Goal: Information Seeking & Learning: Compare options

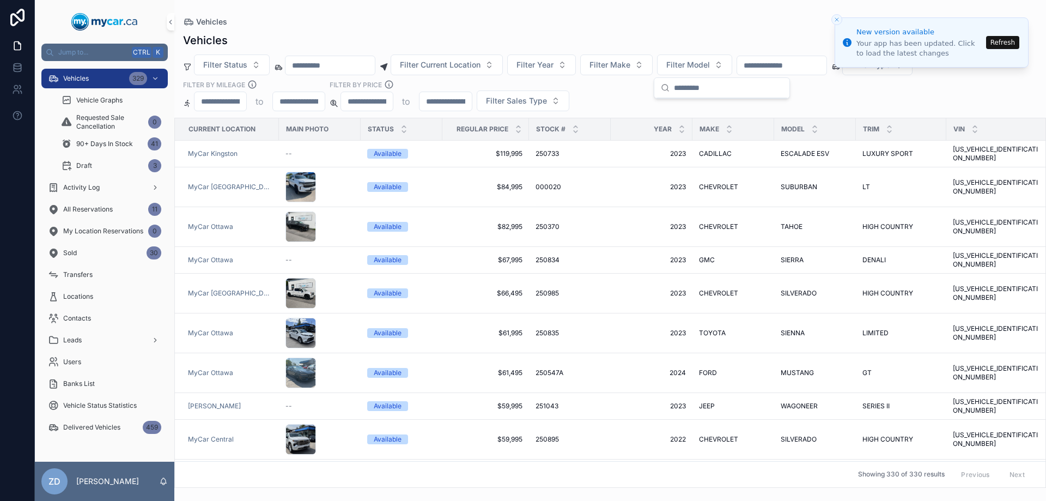
click at [837, 22] on icon "Close toast" at bounding box center [837, 19] width 7 height 7
click at [839, 16] on icon "Close toast" at bounding box center [837, 19] width 7 height 7
click at [835, 18] on line "Close toast" at bounding box center [836, 19] width 3 height 3
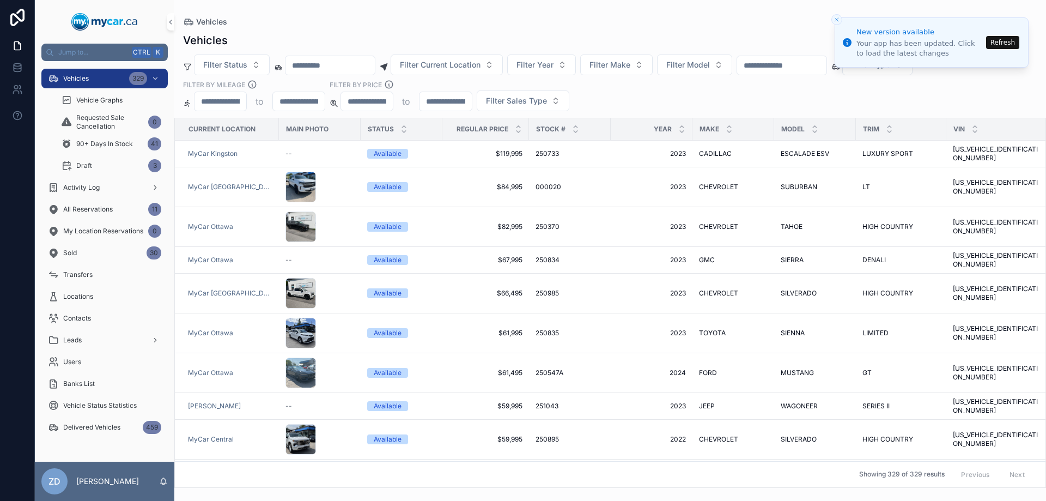
drag, startPoint x: 835, startPoint y: 18, endPoint x: 979, endPoint y: 32, distance: 143.9
click at [836, 18] on icon "Close toast" at bounding box center [837, 19] width 7 height 7
click at [1012, 45] on button "Refresh" at bounding box center [1002, 42] width 33 height 13
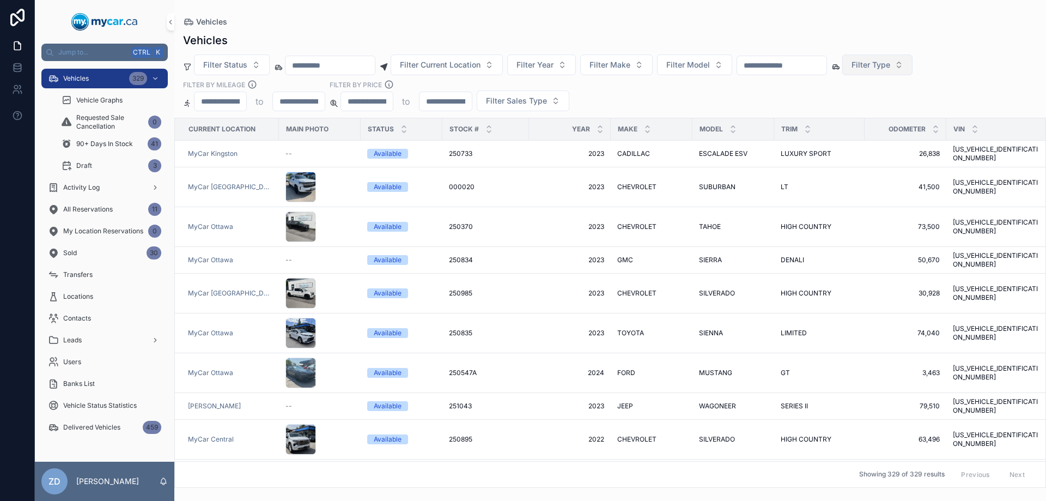
click at [890, 63] on span "Filter Type" at bounding box center [871, 64] width 39 height 11
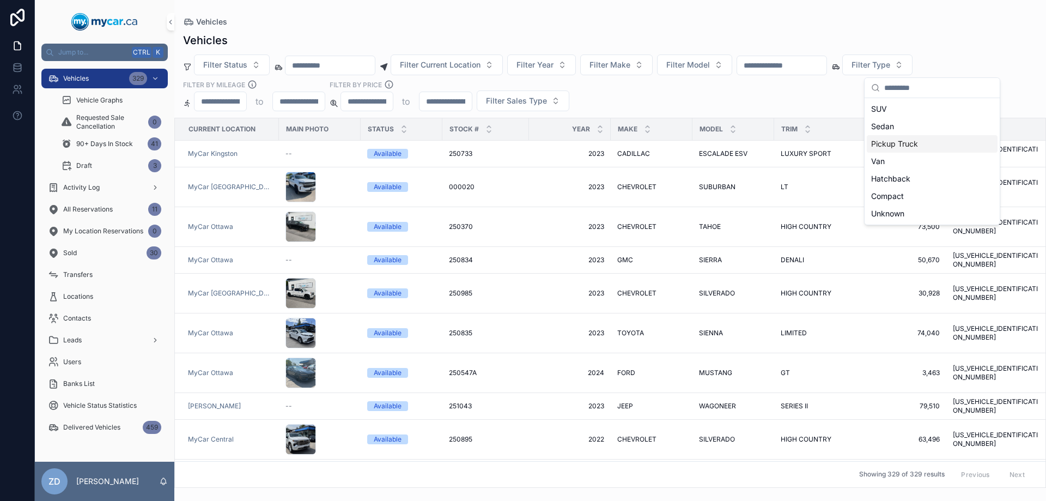
click at [901, 140] on div "Pickup Truck" at bounding box center [932, 143] width 131 height 17
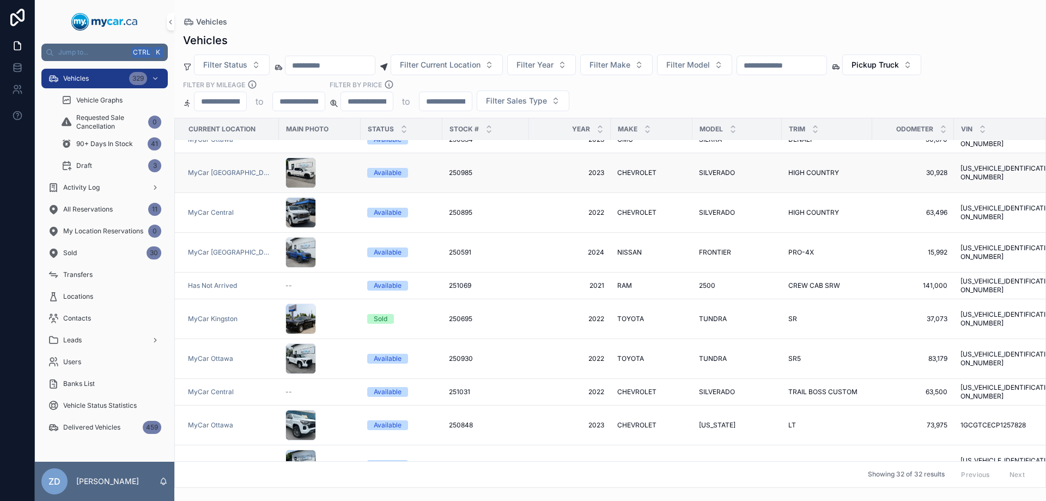
scroll to position [54, 0]
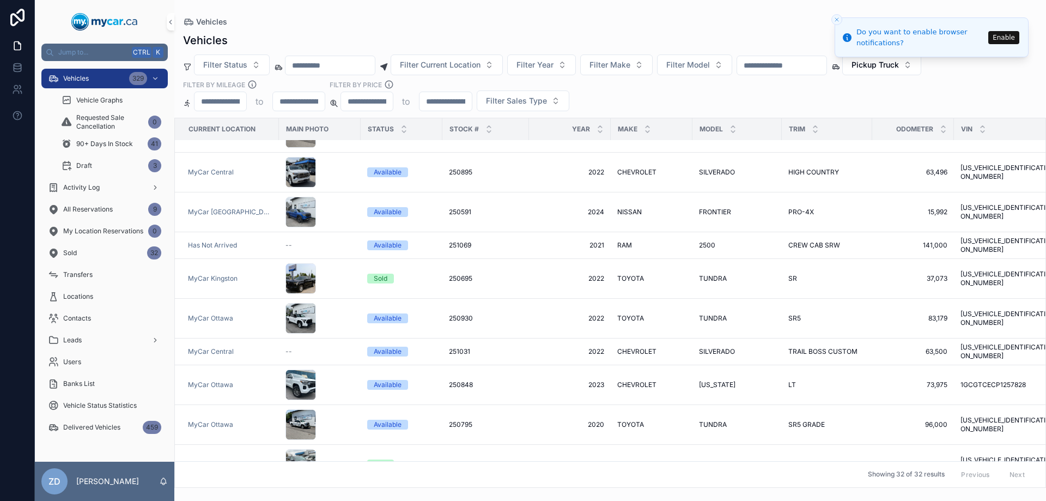
click at [1000, 38] on button "Enable" at bounding box center [1003, 37] width 31 height 13
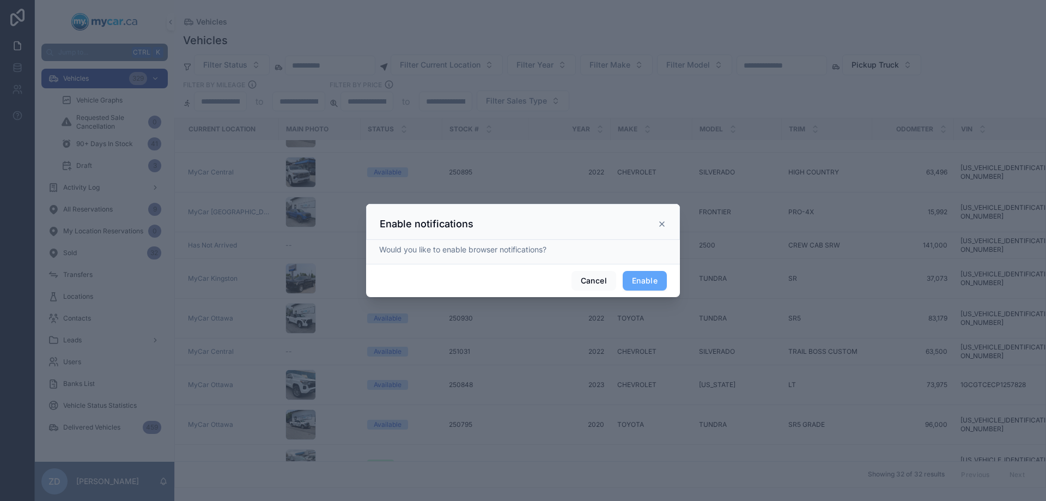
click at [667, 227] on div "Enable notifications" at bounding box center [523, 222] width 314 height 36
click at [661, 225] on icon at bounding box center [662, 224] width 4 height 4
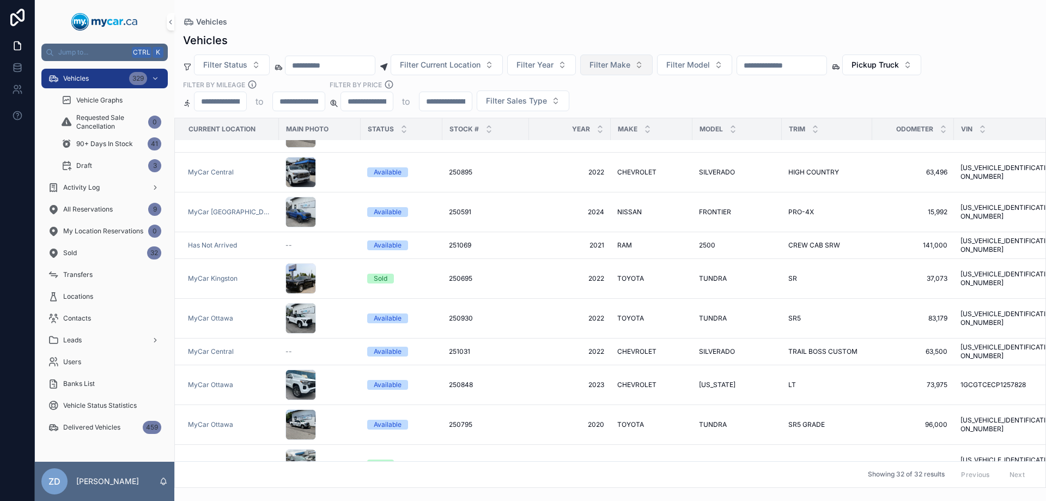
click at [630, 64] on span "Filter Make" at bounding box center [610, 64] width 41 height 11
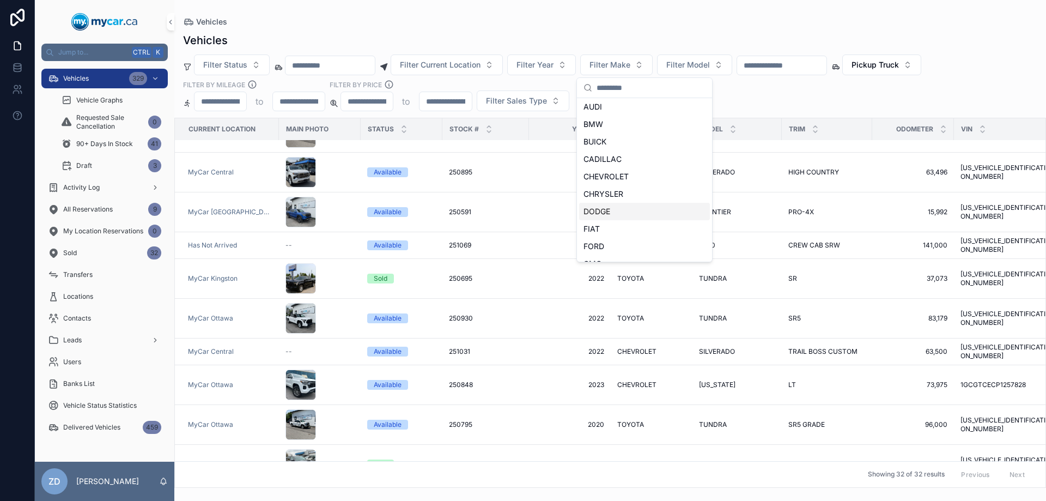
click at [614, 210] on div "DODGE" at bounding box center [644, 211] width 131 height 17
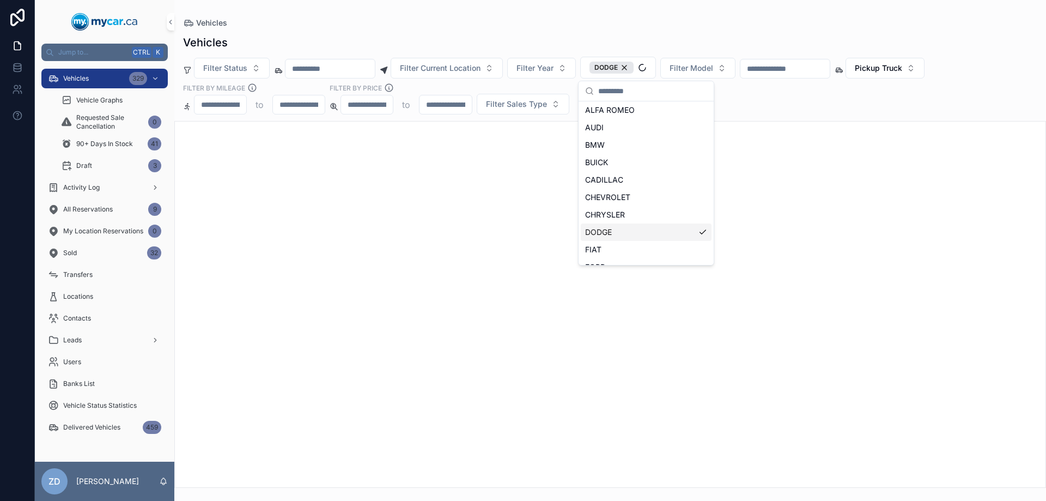
scroll to position [72, 0]
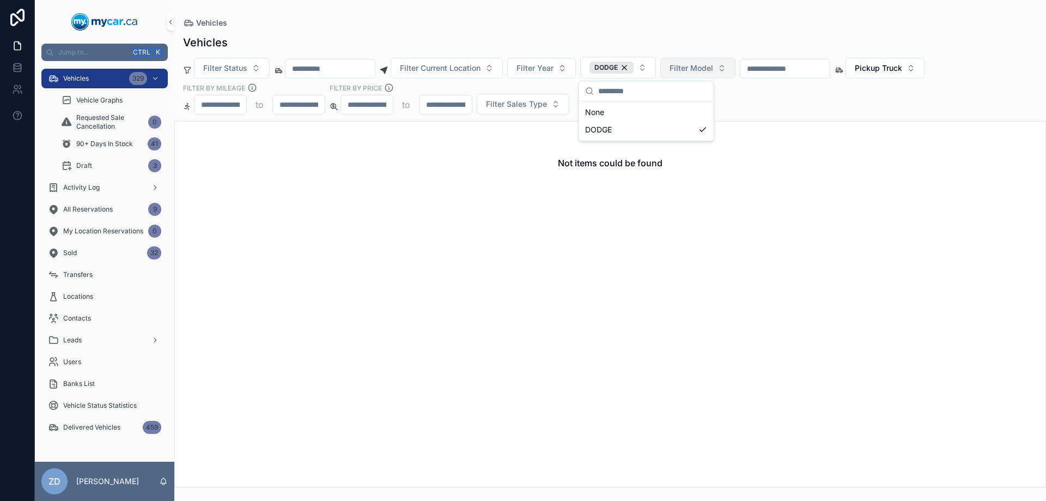
click at [713, 70] on span "Filter Model" at bounding box center [692, 68] width 44 height 11
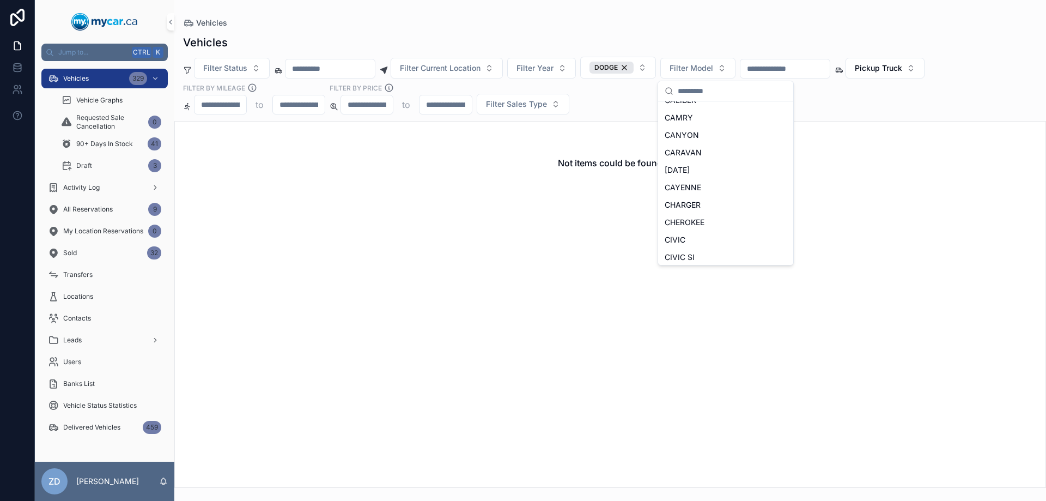
scroll to position [490, 0]
click at [698, 147] on span "CARAVAN" at bounding box center [683, 144] width 37 height 11
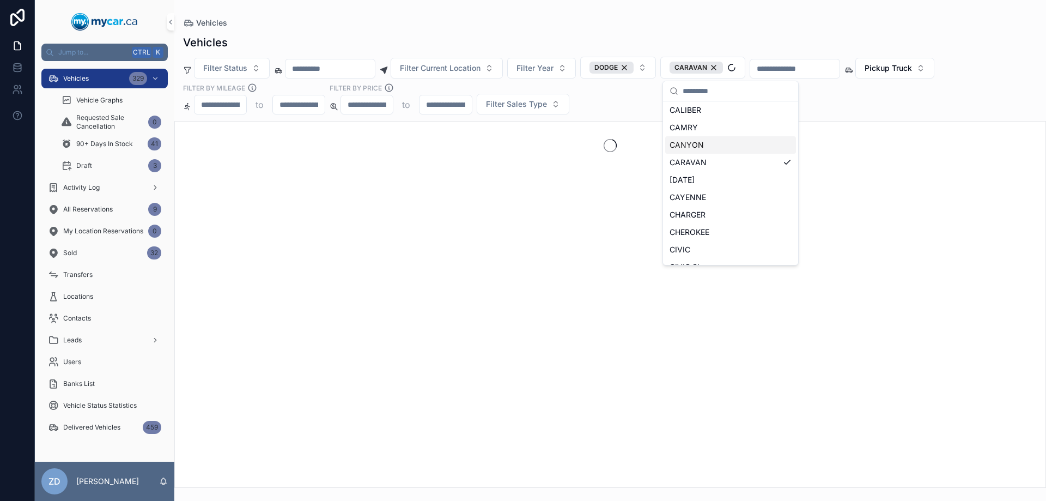
scroll to position [508, 0]
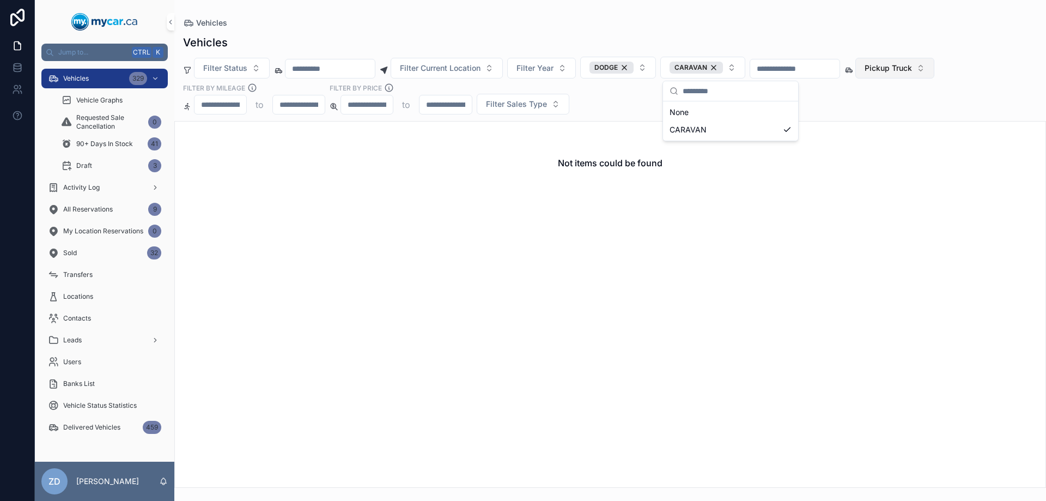
click at [912, 67] on span "Pickup Truck" at bounding box center [888, 68] width 47 height 11
click at [909, 120] on div "None" at bounding box center [950, 112] width 131 height 17
click at [903, 72] on span "Filter Type" at bounding box center [884, 68] width 39 height 11
click at [906, 99] on input "scrollable content" at bounding box center [951, 91] width 109 height 20
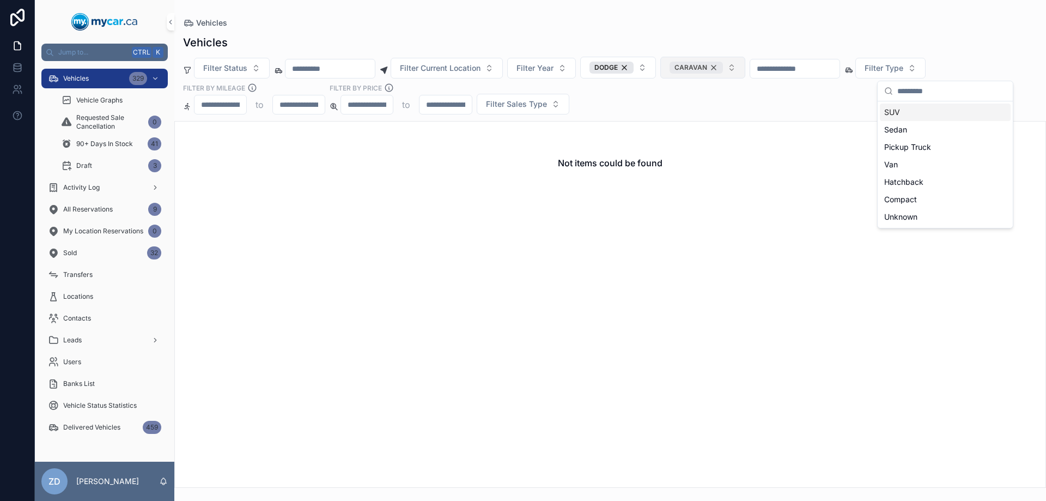
click at [723, 68] on div "CARAVAN" at bounding box center [696, 68] width 53 height 12
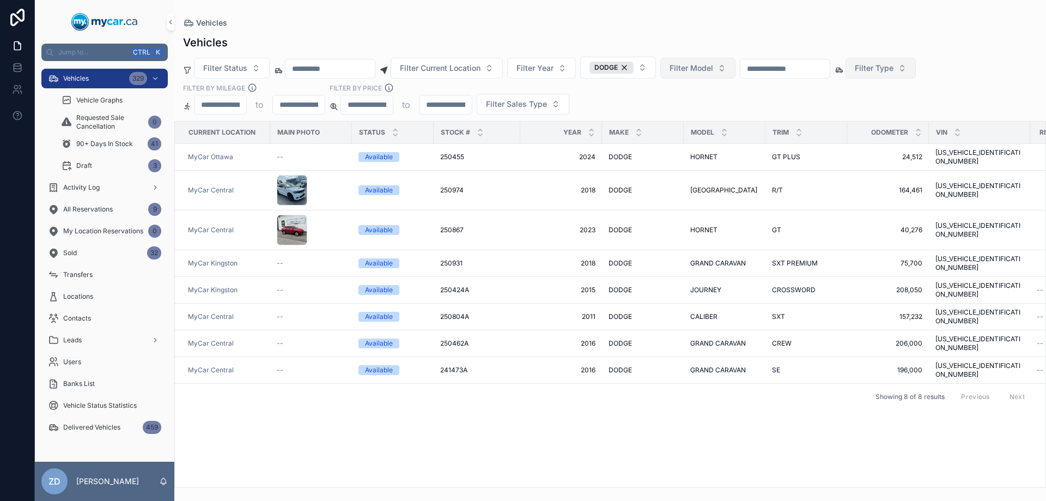
click at [634, 69] on div "DODGE" at bounding box center [612, 68] width 44 height 12
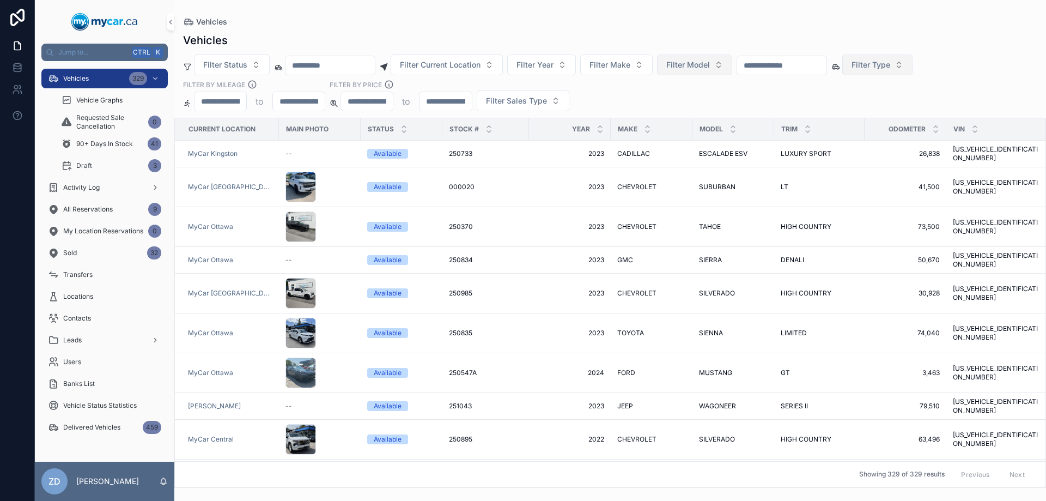
click at [913, 68] on button "Filter Type" at bounding box center [877, 64] width 70 height 21
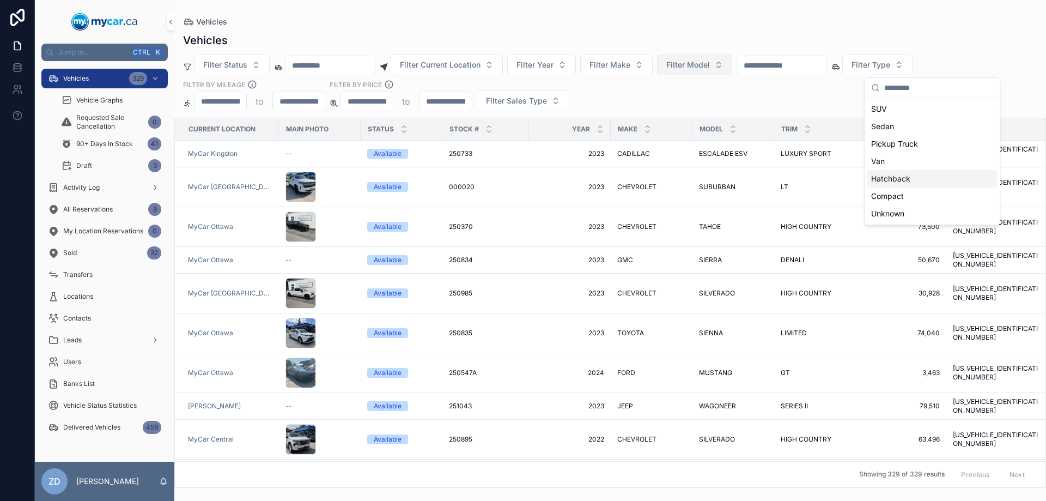
click at [886, 182] on div "Hatchback" at bounding box center [932, 178] width 131 height 17
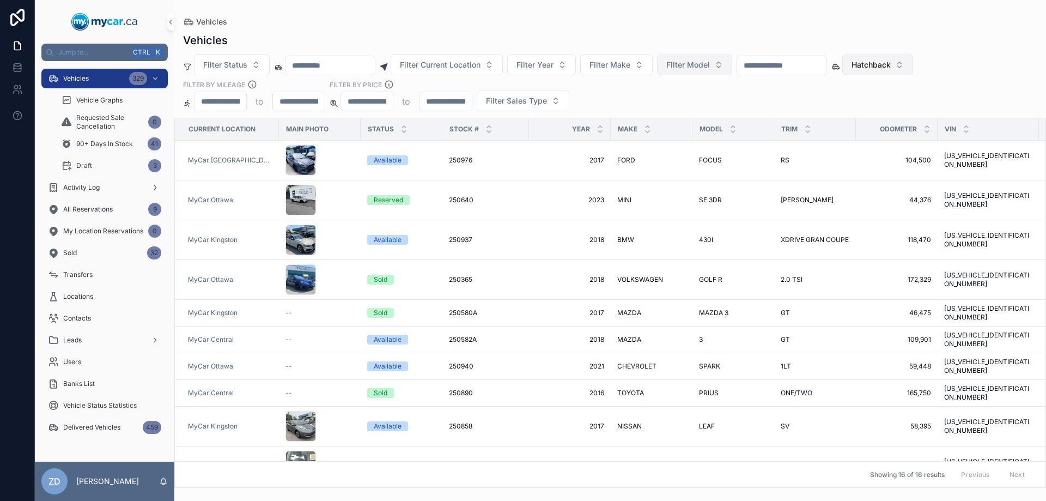
click at [891, 59] on span "Hatchback" at bounding box center [871, 64] width 39 height 11
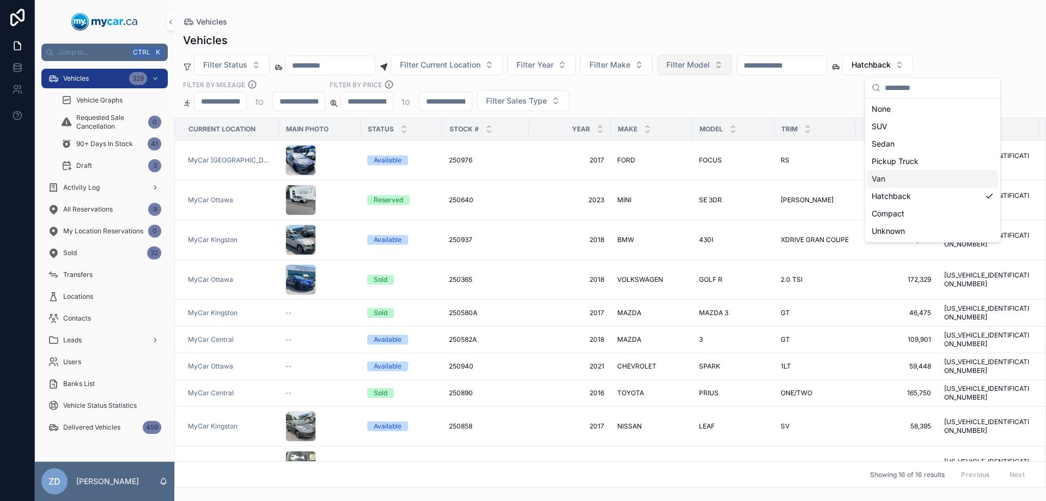
click at [882, 178] on div "Van" at bounding box center [932, 178] width 131 height 17
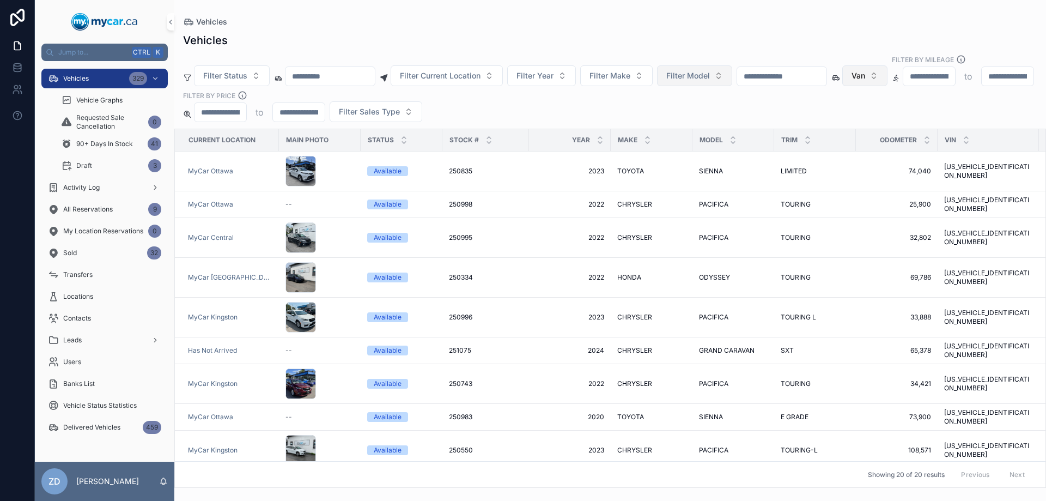
click at [888, 69] on button "Van" at bounding box center [864, 75] width 45 height 21
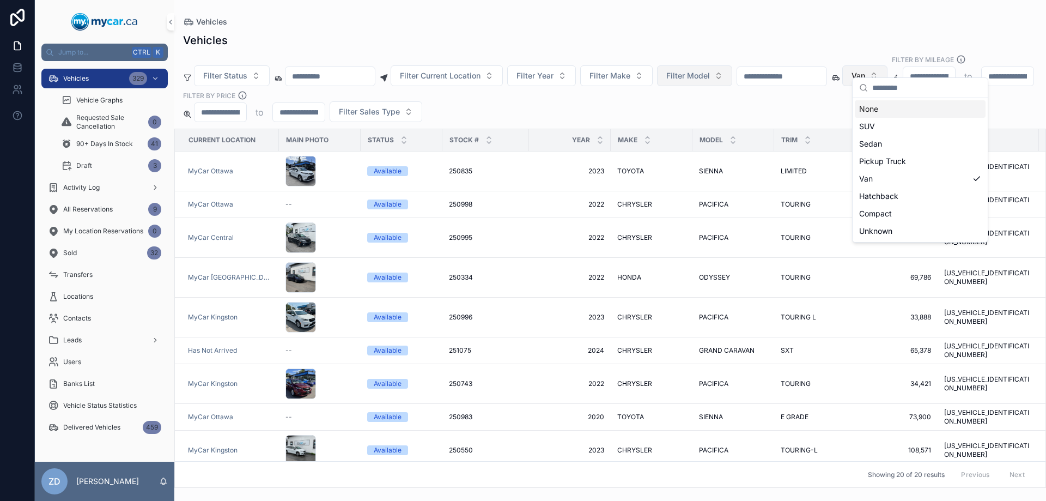
click at [888, 69] on button "Van" at bounding box center [864, 75] width 45 height 21
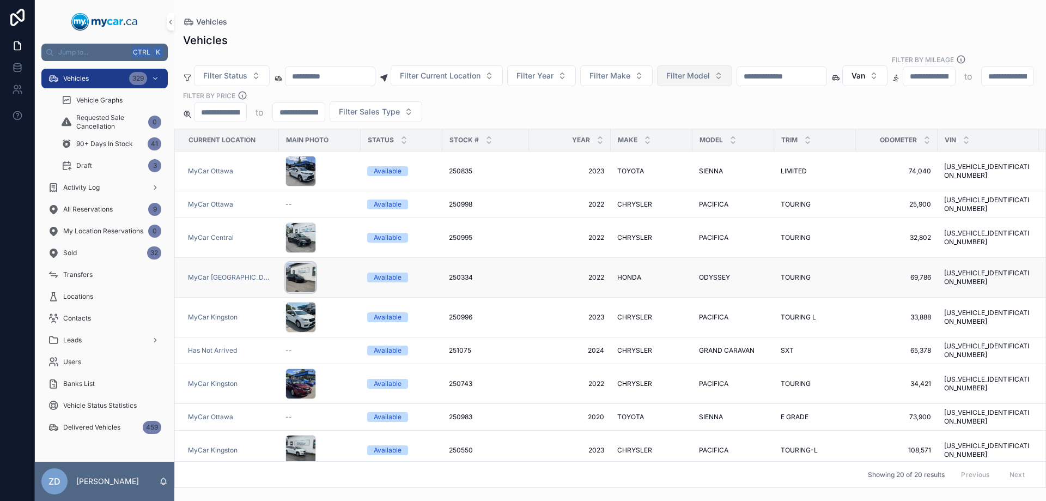
click at [305, 262] on div "scrollable content" at bounding box center [301, 277] width 31 height 31
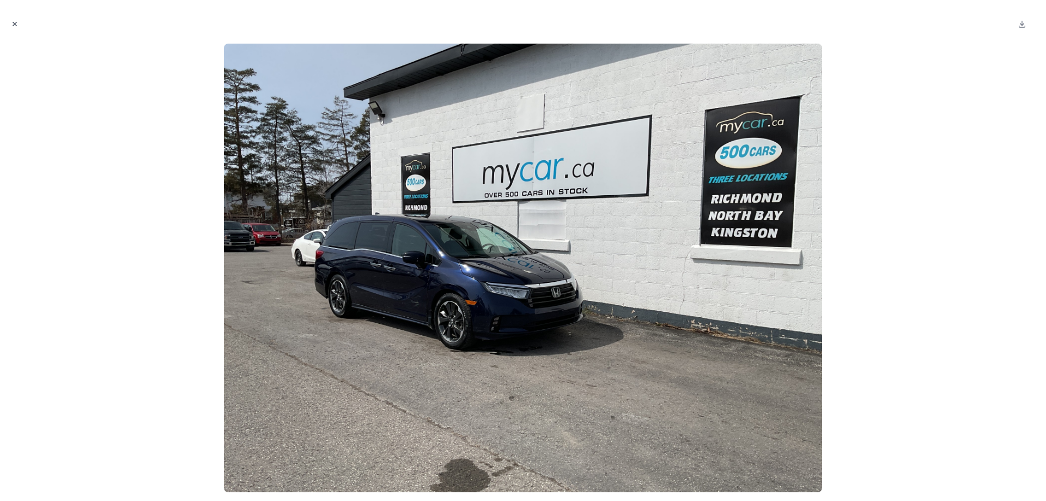
click at [12, 23] on icon "Close modal" at bounding box center [15, 24] width 8 height 8
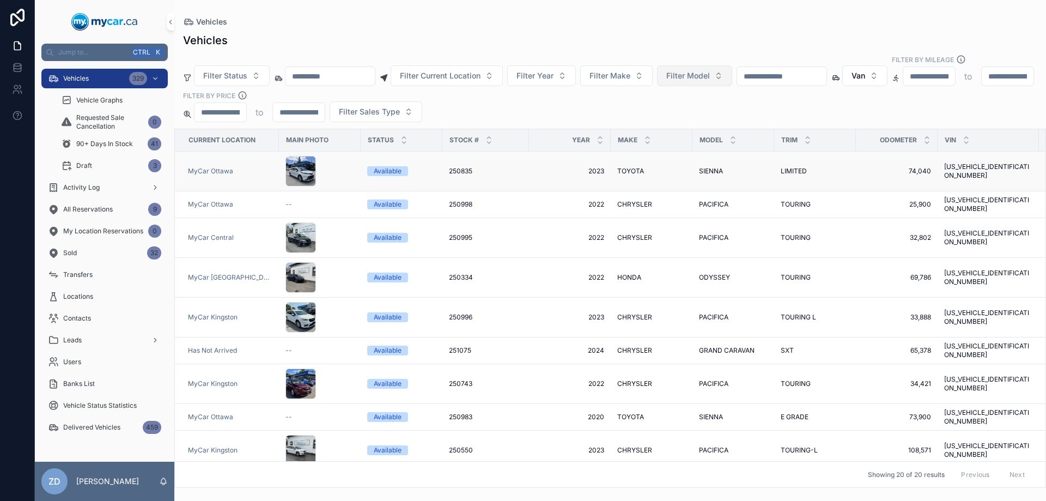
click at [712, 153] on td "SIENNA SIENNA" at bounding box center [734, 171] width 82 height 40
click at [712, 155] on td "SIENNA SIENNA" at bounding box center [734, 171] width 82 height 40
click at [709, 167] on span "SIENNA" at bounding box center [711, 171] width 24 height 9
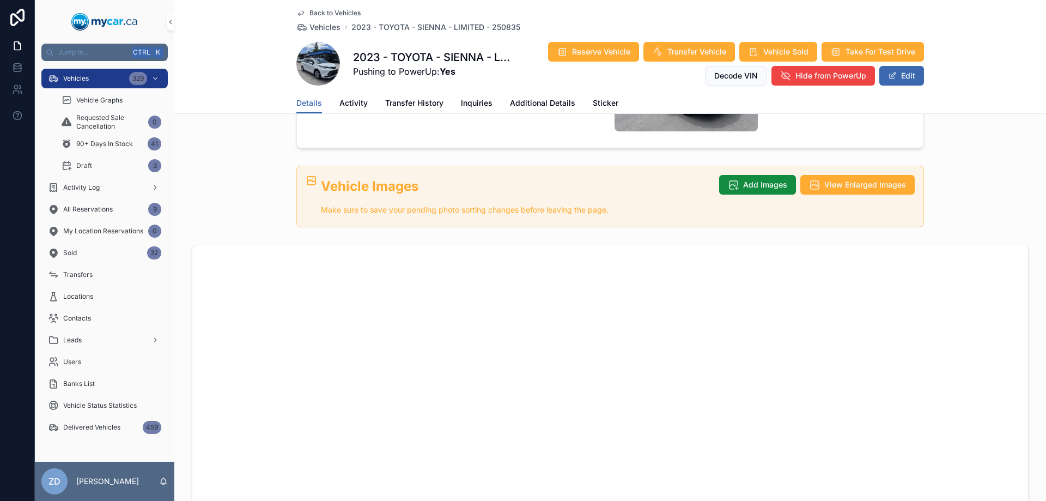
scroll to position [490, 0]
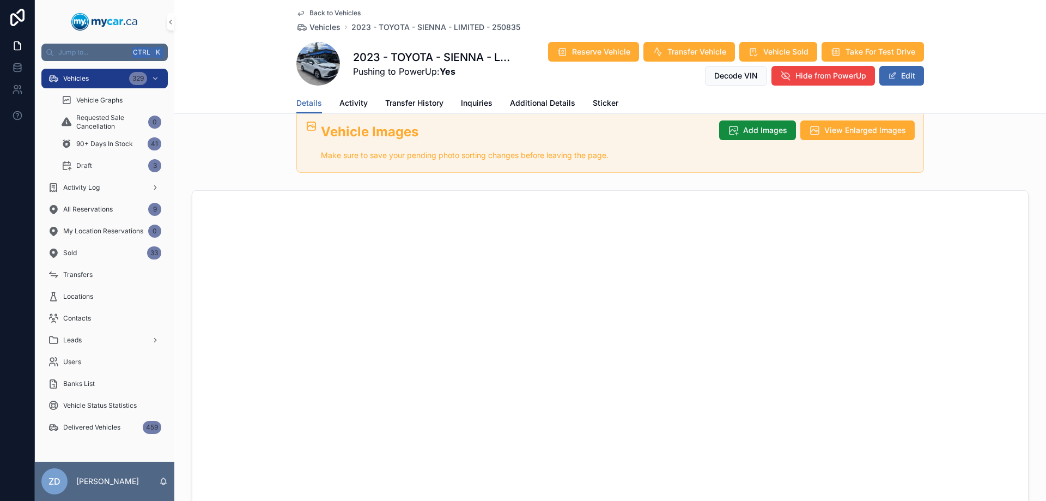
click at [335, 9] on span "Back to Vehicles" at bounding box center [334, 13] width 51 height 9
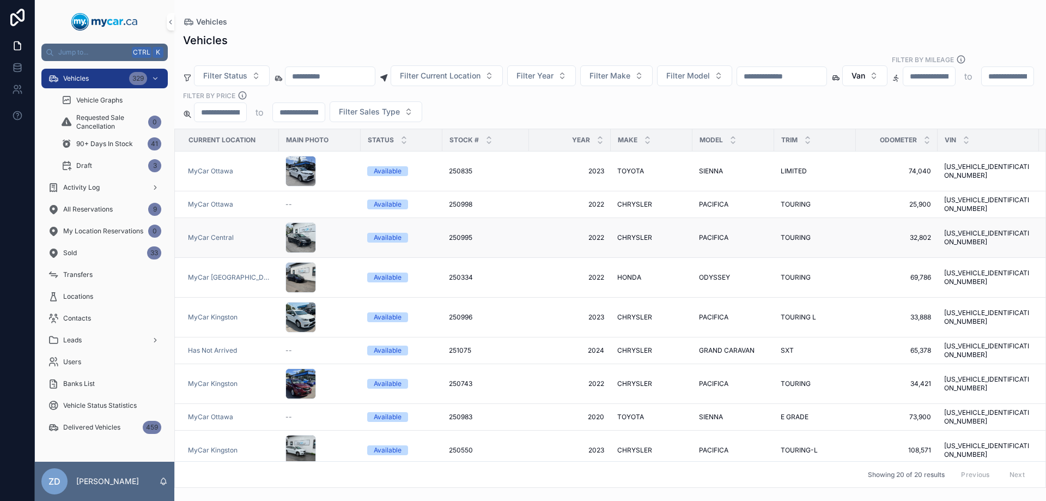
click at [709, 233] on span "PACIFICA" at bounding box center [713, 237] width 29 height 9
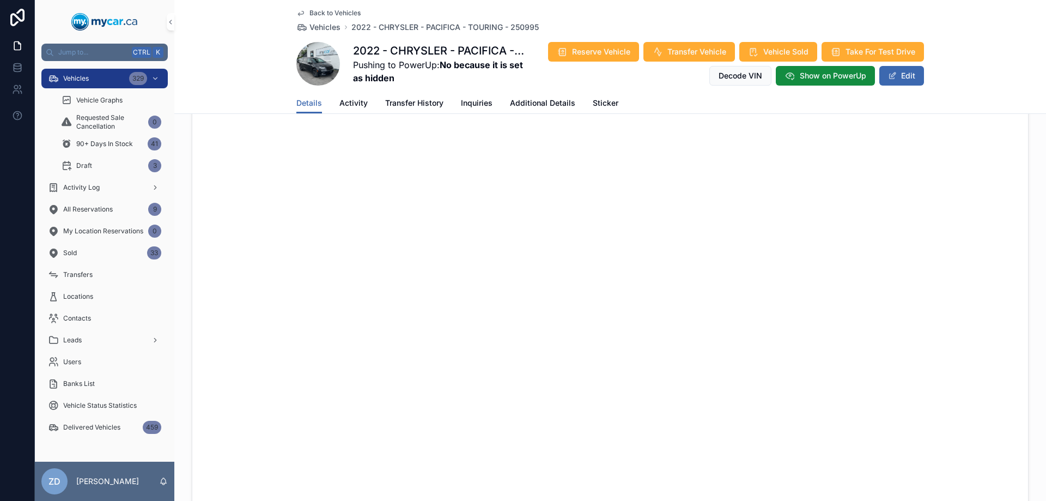
scroll to position [599, 0]
click at [326, 18] on div "Back to Vehicles Vehicles 2022 - CHRYSLER - PACIFICA - TOURING - 250995" at bounding box center [417, 21] width 242 height 24
click at [326, 10] on span "Back to Vehicles" at bounding box center [334, 13] width 51 height 9
